Goal: Transaction & Acquisition: Purchase product/service

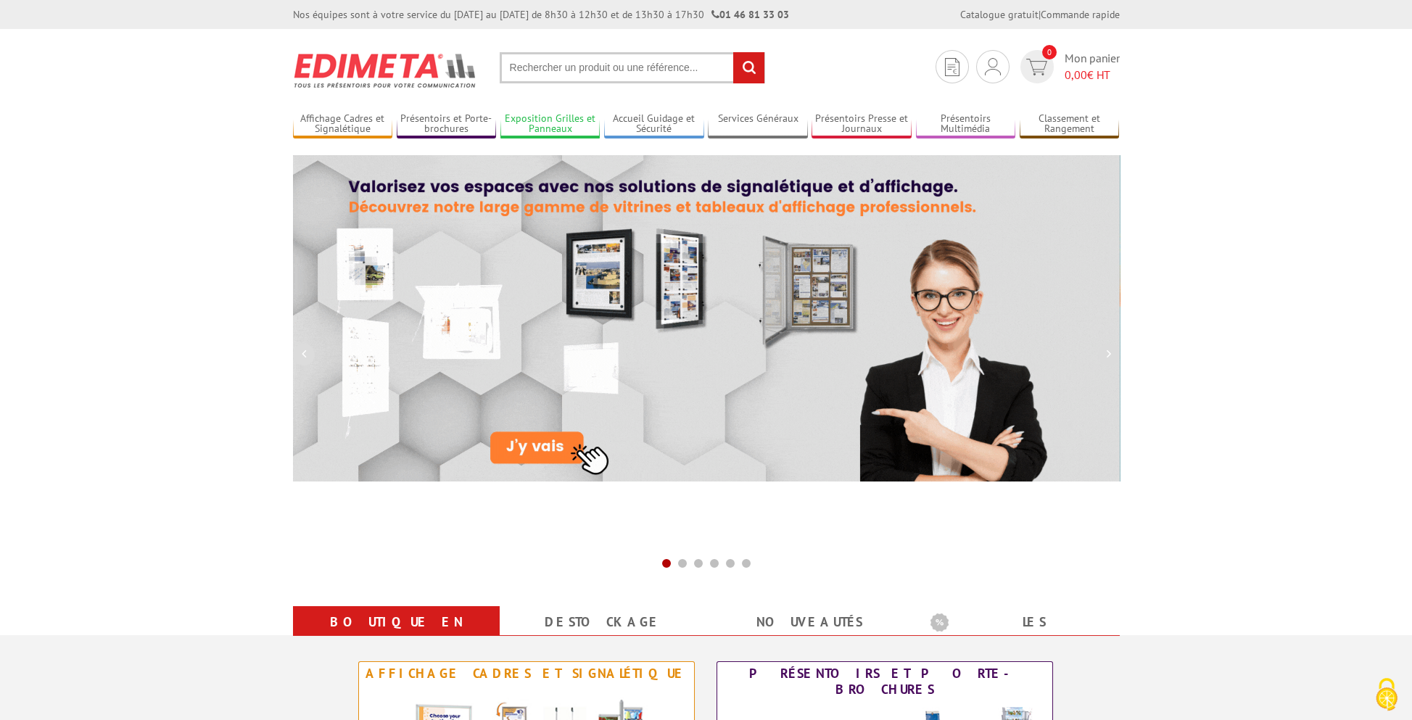
click at [562, 131] on link "Exposition Grilles et Panneaux" at bounding box center [551, 124] width 100 height 24
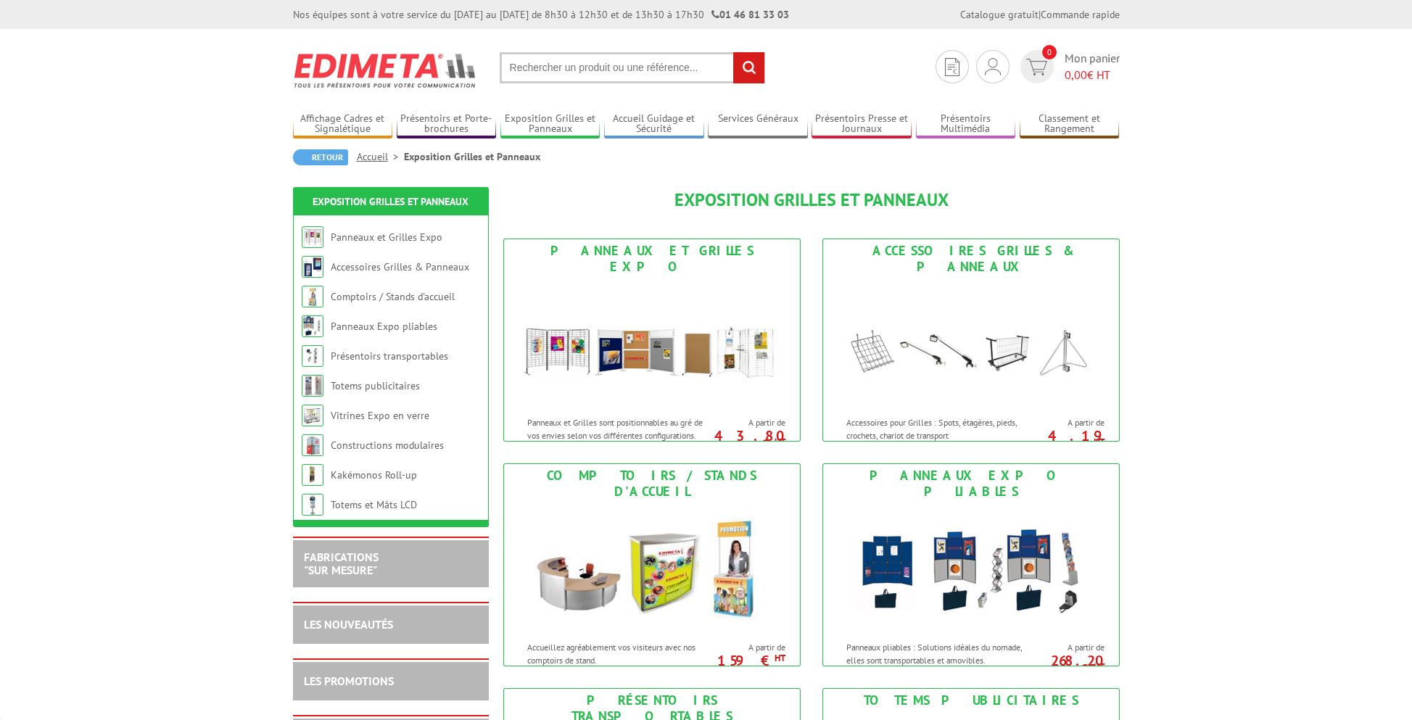
click at [588, 166] on div "Retour Accueil Exposition Grilles et Panneaux" at bounding box center [706, 162] width 827 height 27
click at [601, 326] on img at bounding box center [652, 344] width 268 height 131
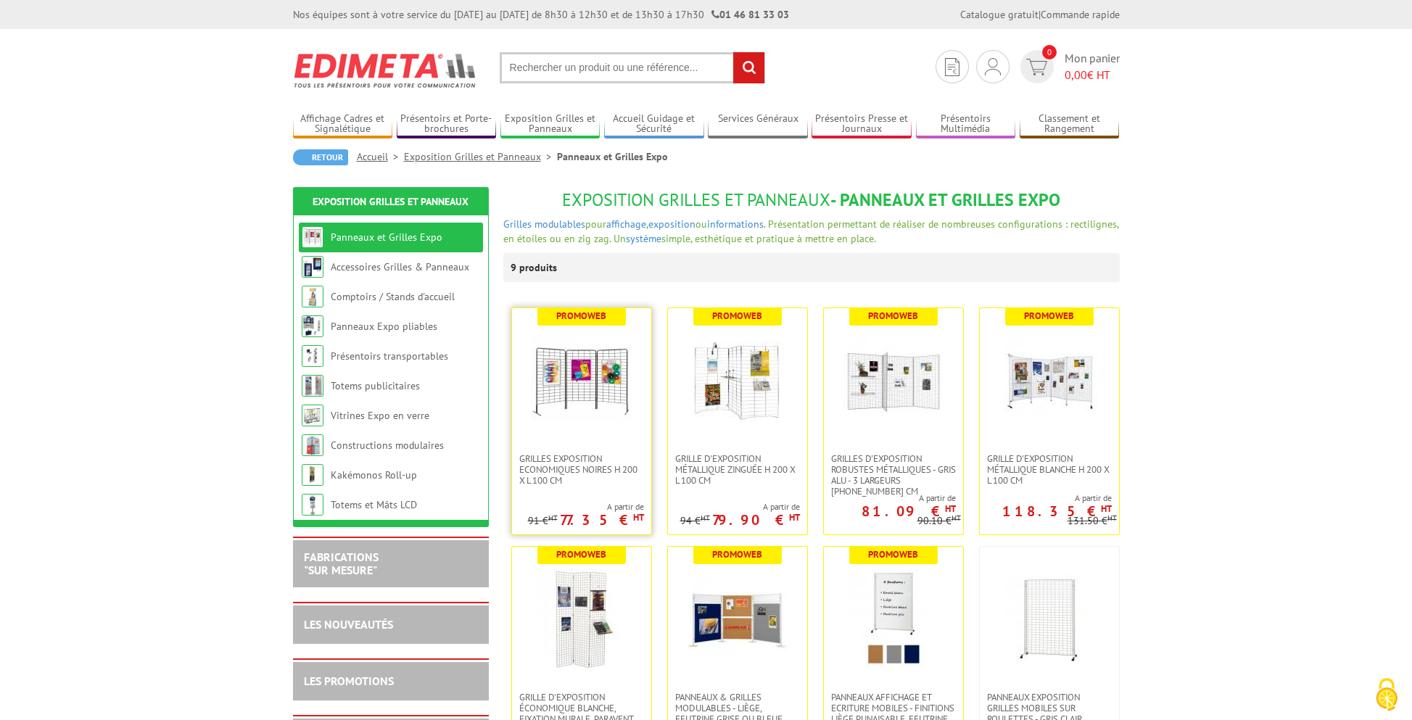
click at [598, 391] on img at bounding box center [582, 381] width 102 height 102
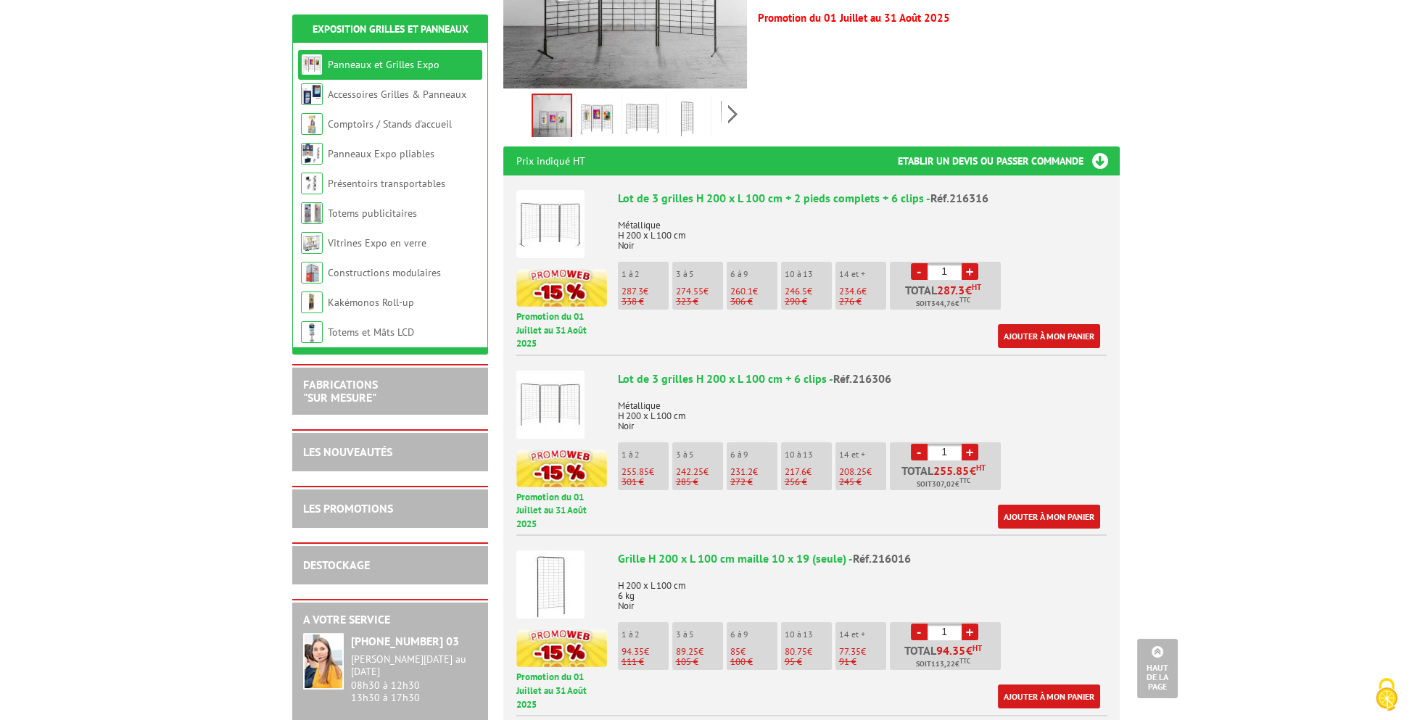
scroll to position [580, 0]
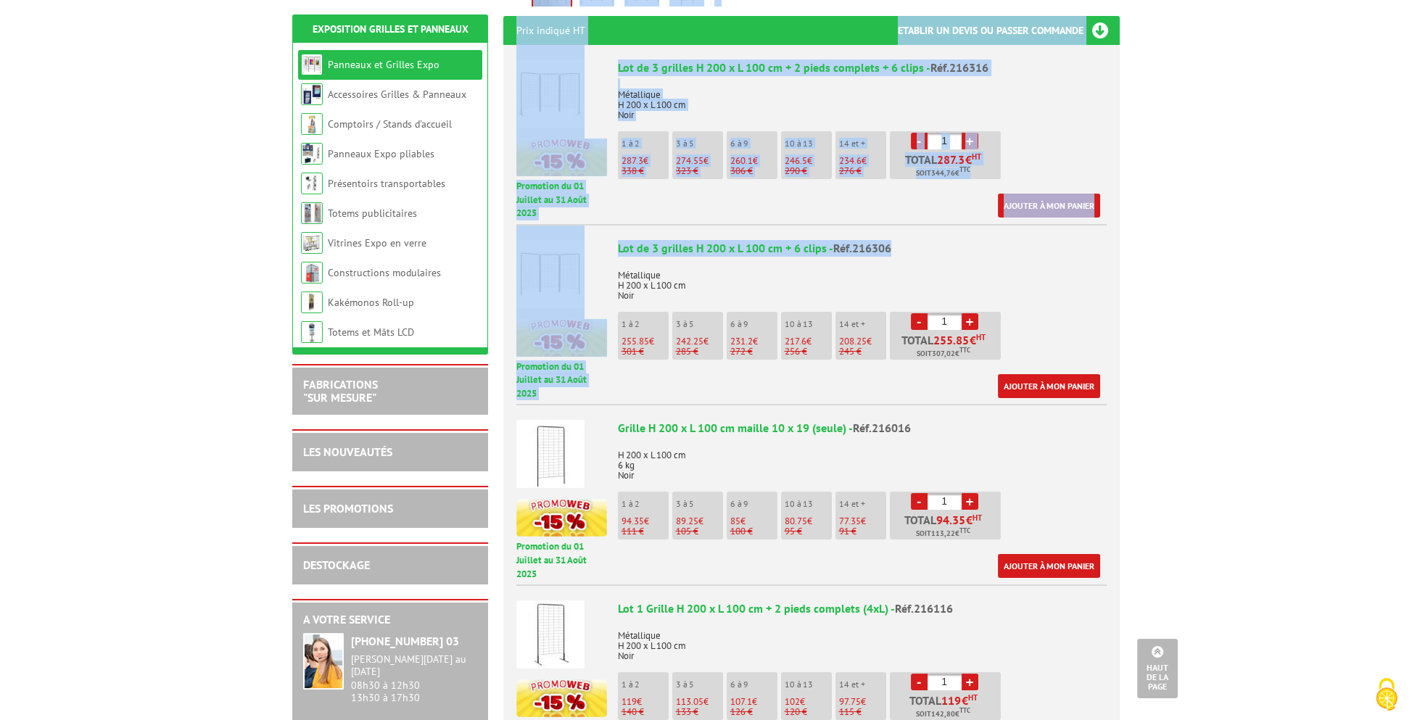
drag, startPoint x: 1235, startPoint y: 519, endPoint x: 947, endPoint y: 208, distance: 423.5
drag, startPoint x: 947, startPoint y: 208, endPoint x: 1232, endPoint y: 253, distance: 287.9
click at [1062, 142] on div "Lot de 3 grilles H 200 x L 100 cm + 2 pieds complets + 6 clips - Réf.216316 Mét…" at bounding box center [862, 138] width 489 height 158
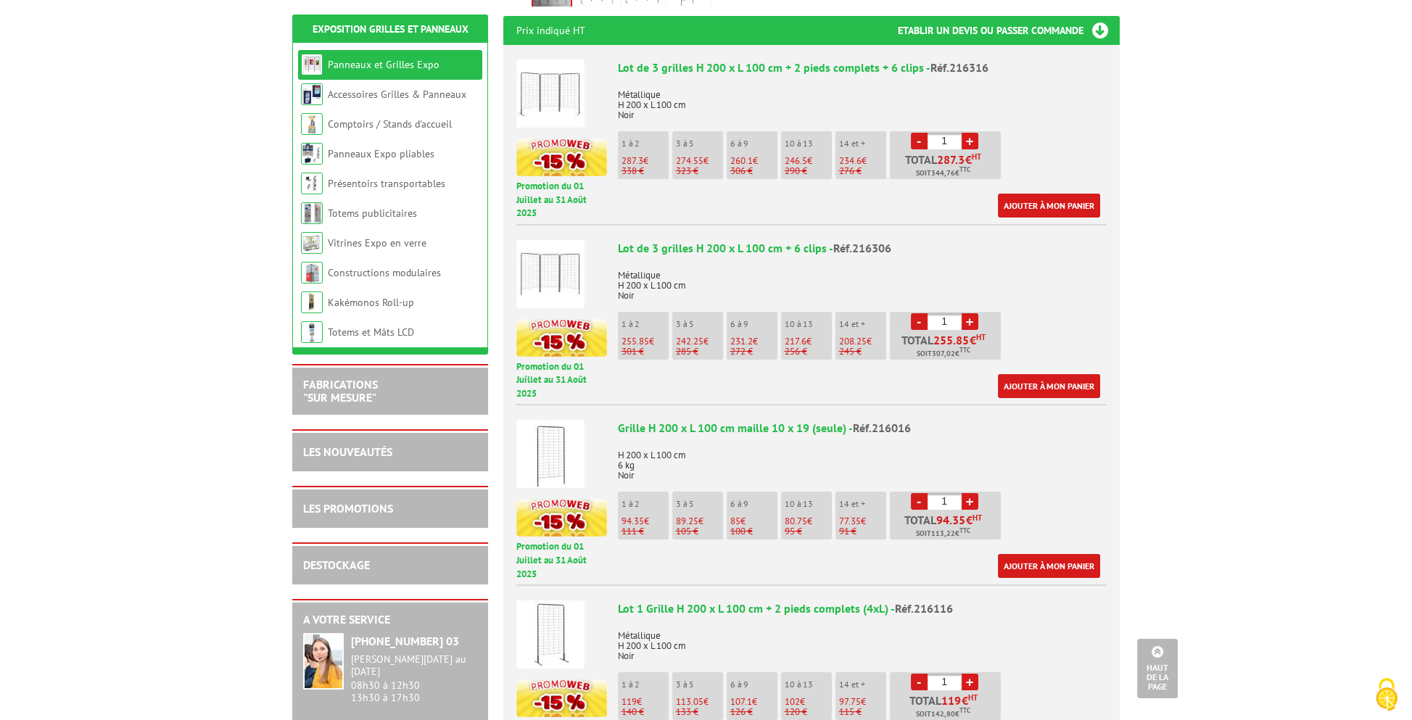
drag, startPoint x: 1037, startPoint y: 143, endPoint x: 1045, endPoint y: 506, distance: 363.5
click at [1045, 506] on ul "Promotion du [DATE] au [DATE] Lot de 3 grilles H 200 x L 100 cm + 2 pieds compl…" at bounding box center [811, 405] width 617 height 721
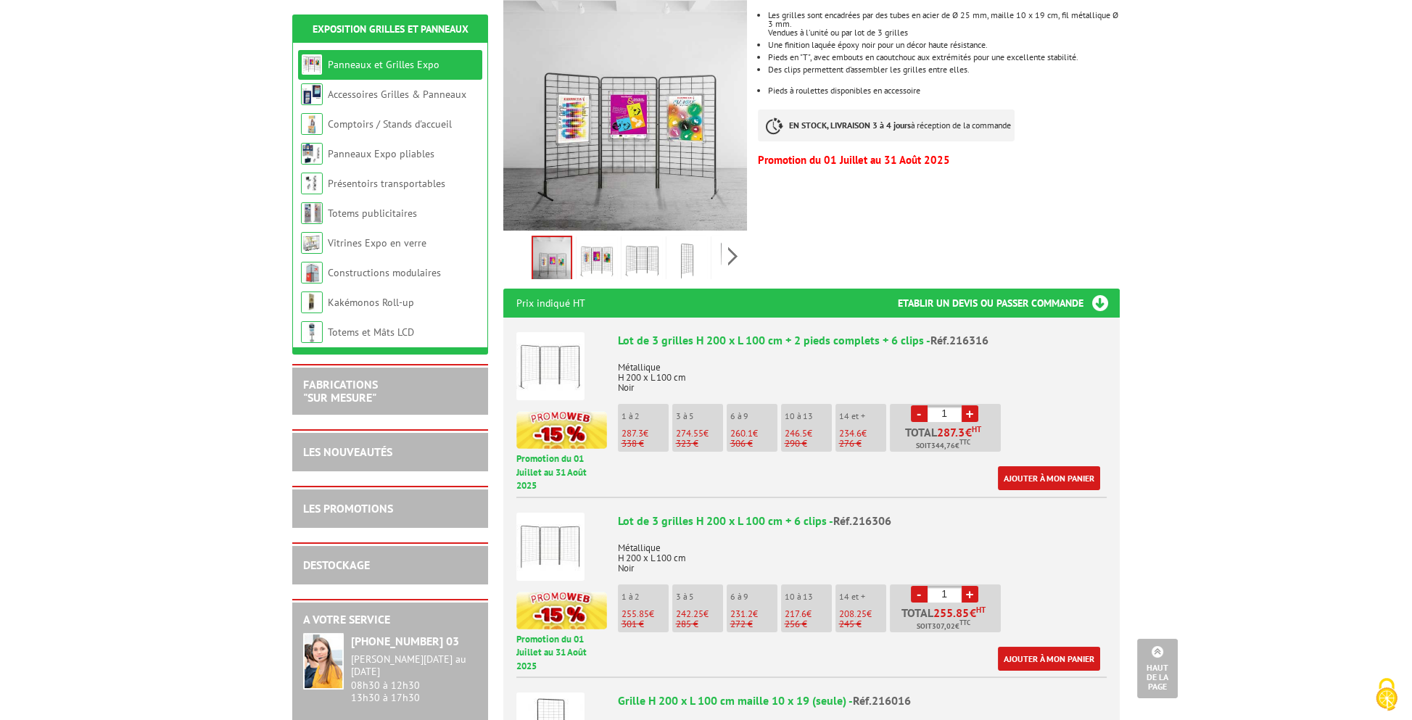
scroll to position [145, 0]
